Goal: Task Accomplishment & Management: Use online tool/utility

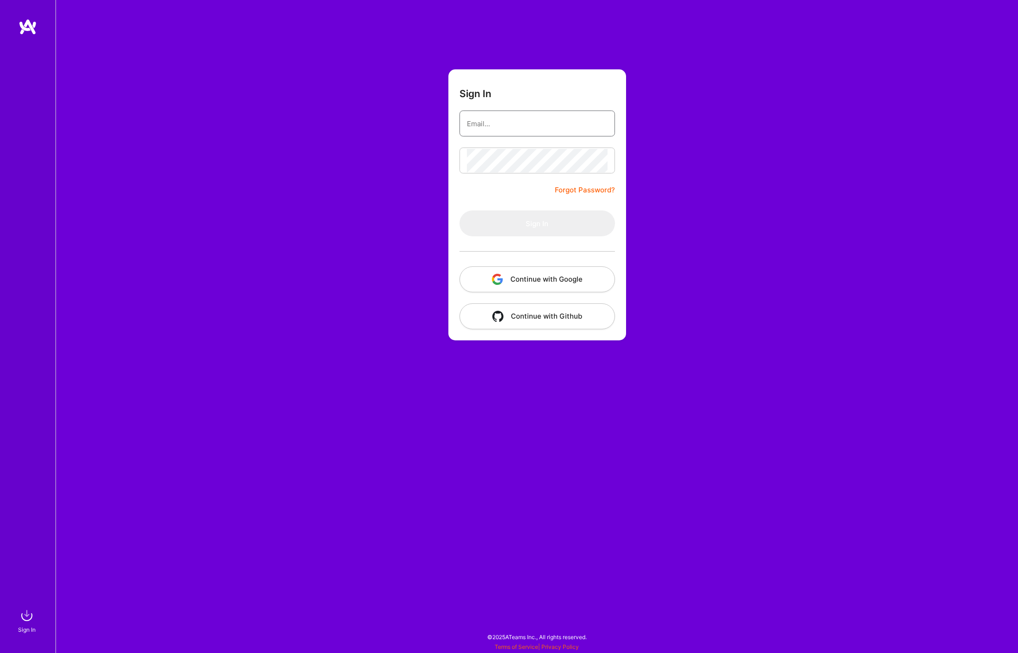
click at [541, 118] on input "email" at bounding box center [537, 124] width 141 height 24
type input "[PERSON_NAME][EMAIL_ADDRESS][PERSON_NAME][DOMAIN_NAME]"
click at [546, 219] on button "Sign In" at bounding box center [536, 224] width 155 height 26
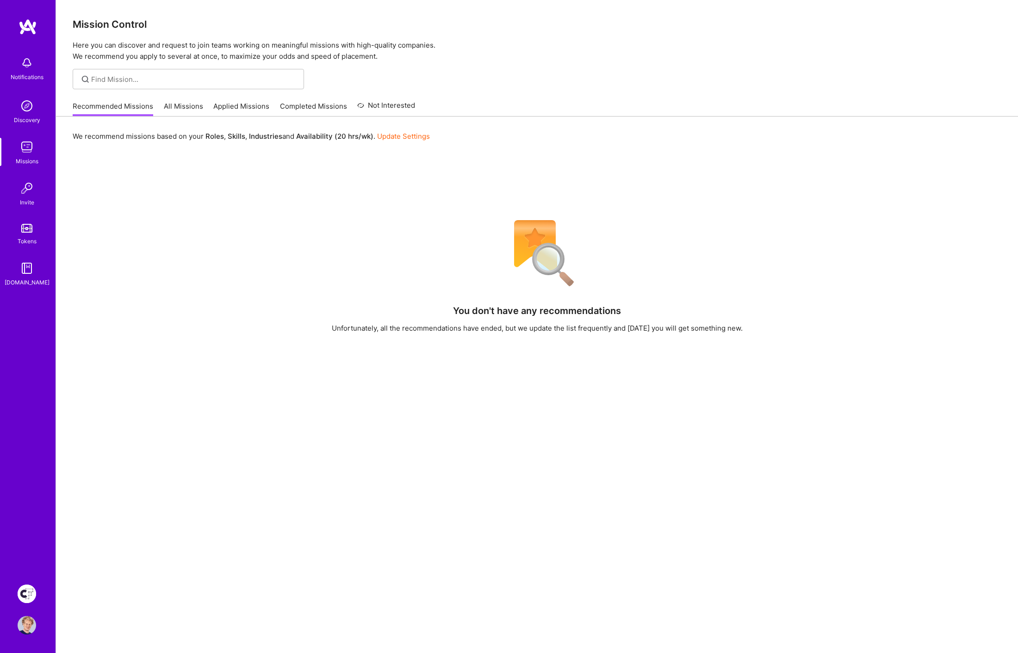
click at [25, 592] on img at bounding box center [27, 594] width 19 height 19
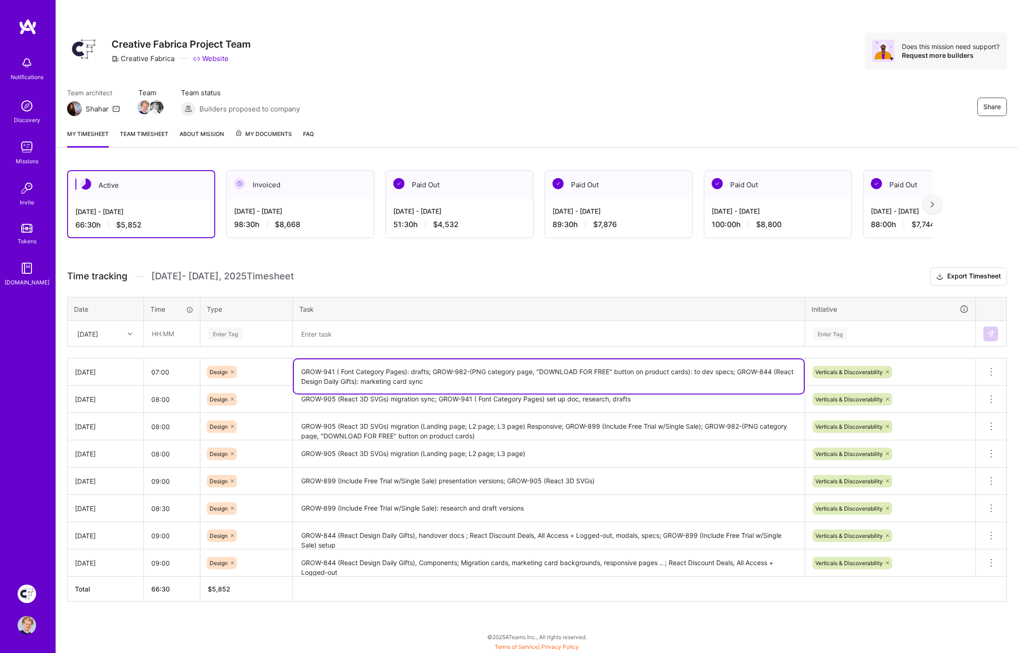
drag, startPoint x: 303, startPoint y: 369, endPoint x: 444, endPoint y: 366, distance: 141.1
click at [433, 366] on textarea "GROW-941 ( Font Category Pages): drafts; GROW-982-(PNG category page, "DOWNLOAD…" at bounding box center [549, 376] width 510 height 34
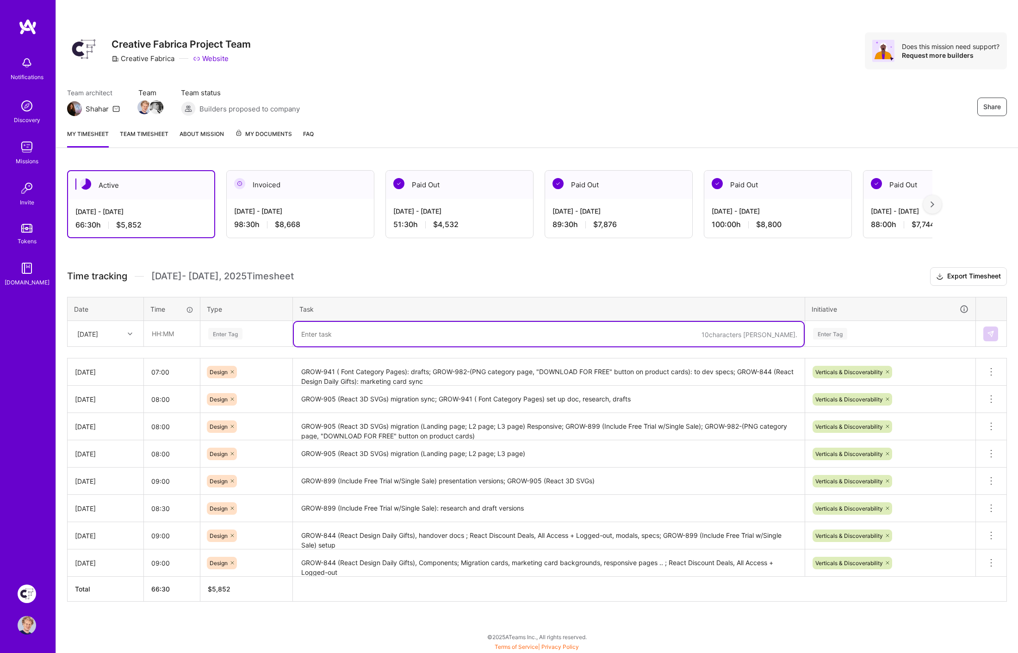
click at [337, 333] on textarea at bounding box center [549, 334] width 510 height 25
paste textarea "GROW-941 ( Font Category Pages): drafts;"
type textarea "GROW-941 ( Font Category Pages): drafts; design system: tooltips semantics;"
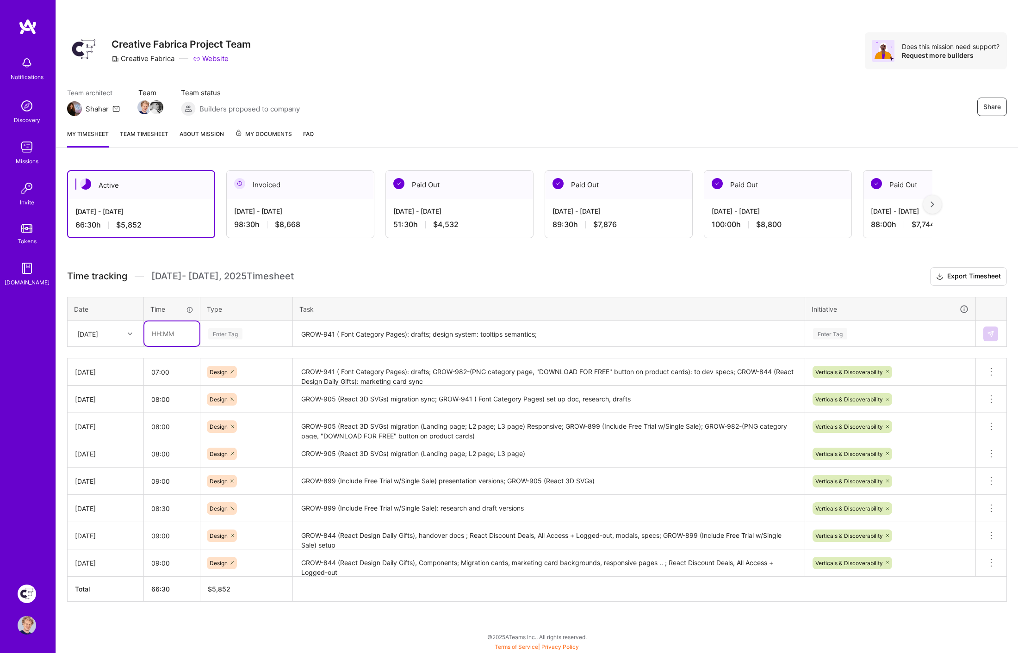
click at [181, 329] on input "text" at bounding box center [171, 334] width 55 height 25
type input "07:00"
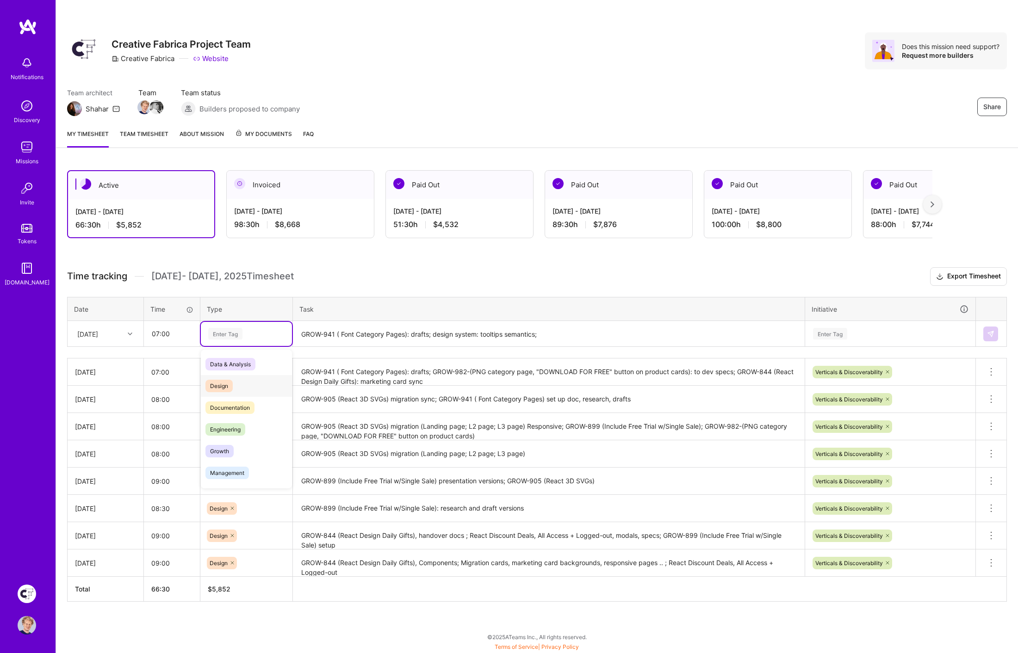
click at [223, 381] on span "Design" at bounding box center [218, 386] width 27 height 12
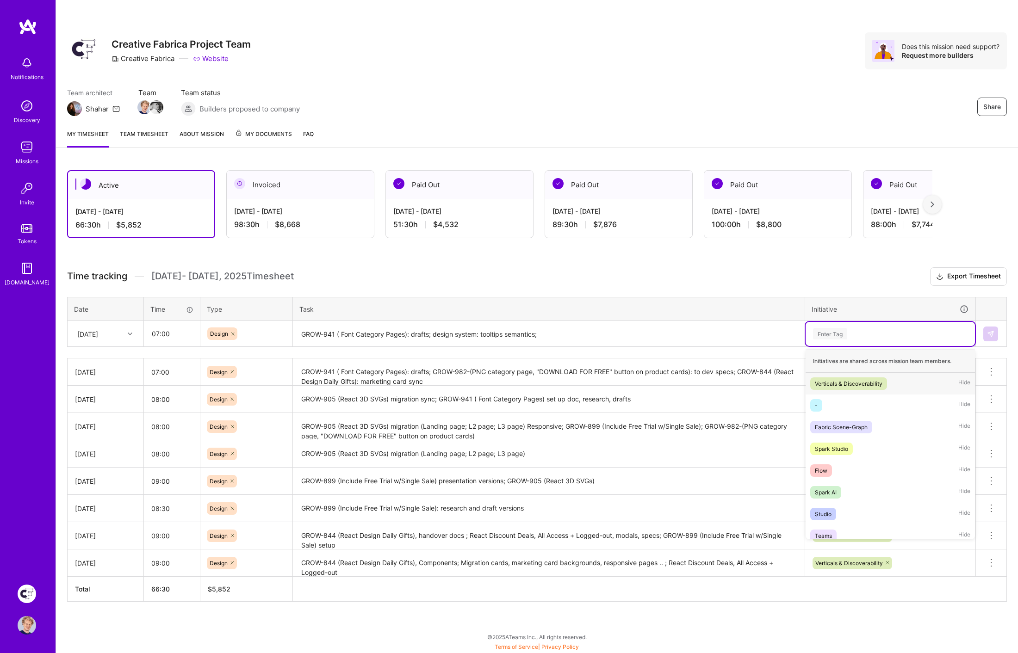
click at [827, 332] on div "Enter Tag" at bounding box center [830, 334] width 34 height 14
click at [835, 381] on div "Verticals & Discoverability" at bounding box center [849, 384] width 68 height 10
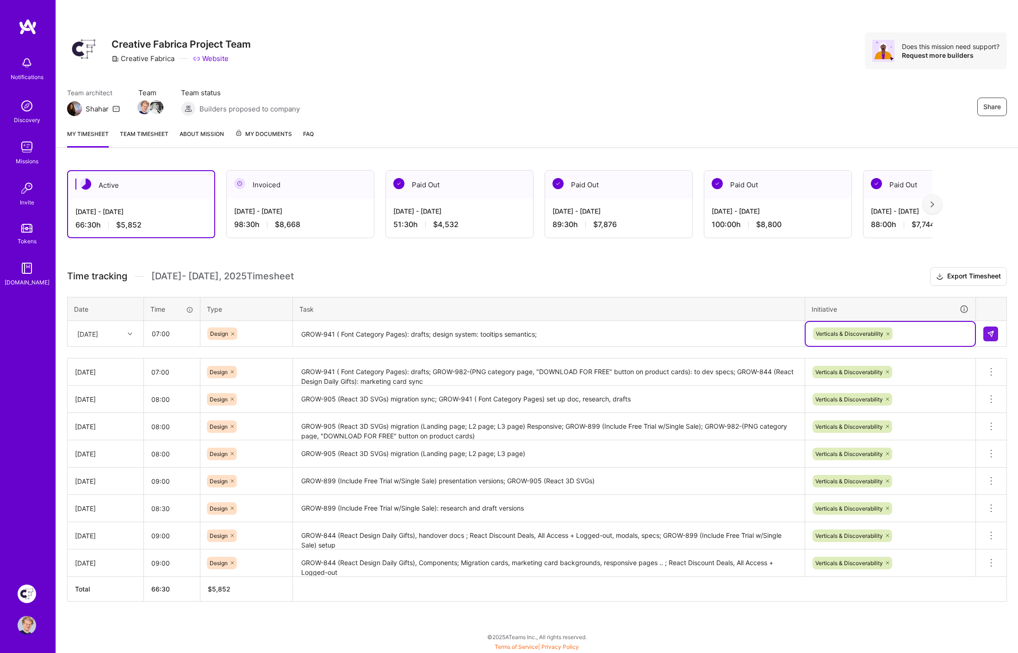
click at [735, 275] on h3 "Time tracking [DATE] - [DATE] Timesheet Export Timesheet" at bounding box center [537, 276] width 940 height 19
click at [482, 329] on textarea "GROW-941 ( Font Category Pages): drafts; design system: tooltips semantics;" at bounding box center [549, 334] width 510 height 25
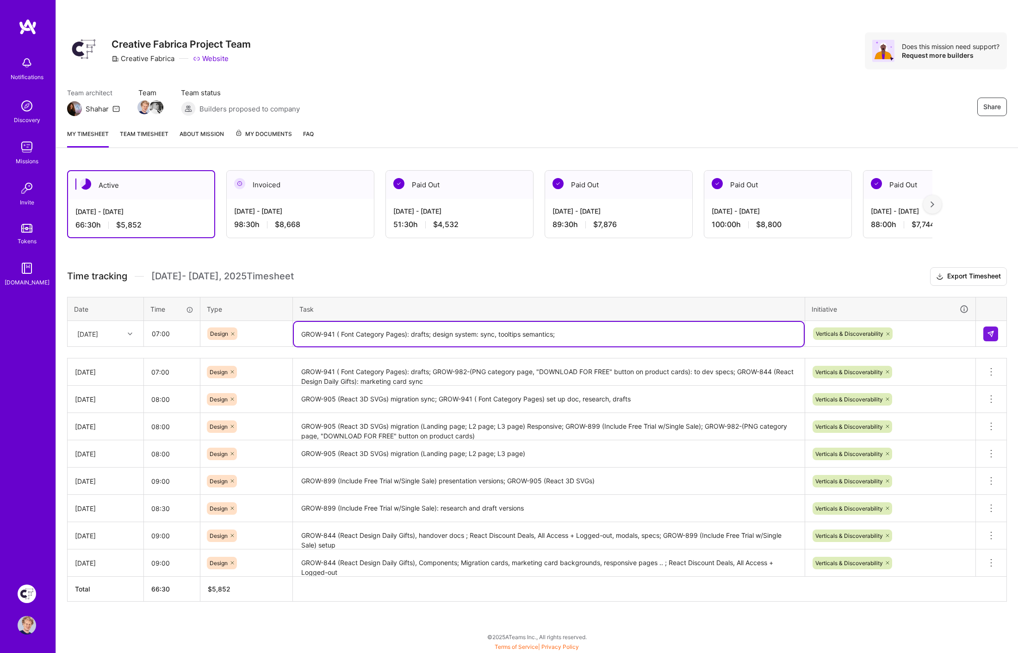
type textarea "GROW-941 ( Font Category Pages): drafts; design system: sync, tooltips semantic…"
click at [197, 325] on input "07:00" at bounding box center [171, 334] width 55 height 25
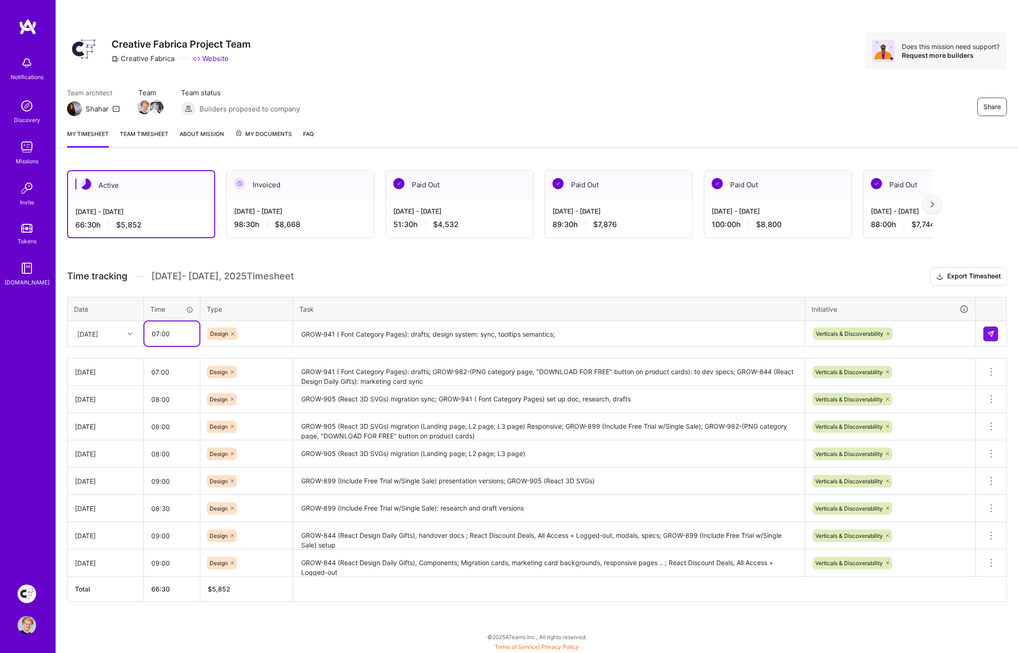
click at [197, 325] on input "07:00" at bounding box center [171, 334] width 55 height 25
click at [196, 325] on input "07:00" at bounding box center [171, 334] width 55 height 25
click at [173, 329] on input "07:00" at bounding box center [171, 334] width 55 height 25
drag, startPoint x: 173, startPoint y: 329, endPoint x: 186, endPoint y: 328, distance: 13.0
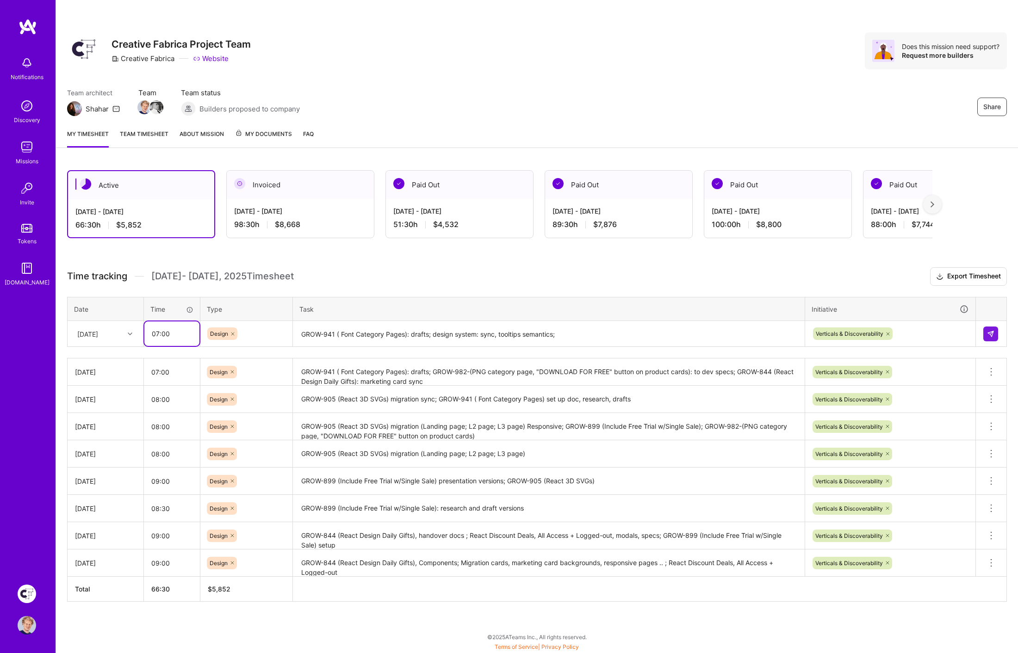
click at [173, 329] on input "07:00" at bounding box center [171, 334] width 55 height 25
type input "06:00"
click at [456, 275] on h3 "Time tracking [DATE] - [DATE] Timesheet Export Timesheet" at bounding box center [537, 276] width 940 height 19
click at [484, 273] on h3 "Time tracking [DATE] - [DATE] Timesheet Export Timesheet" at bounding box center [537, 276] width 940 height 19
click at [984, 329] on button at bounding box center [990, 334] width 15 height 15
